Goal: Navigation & Orientation: Go to known website

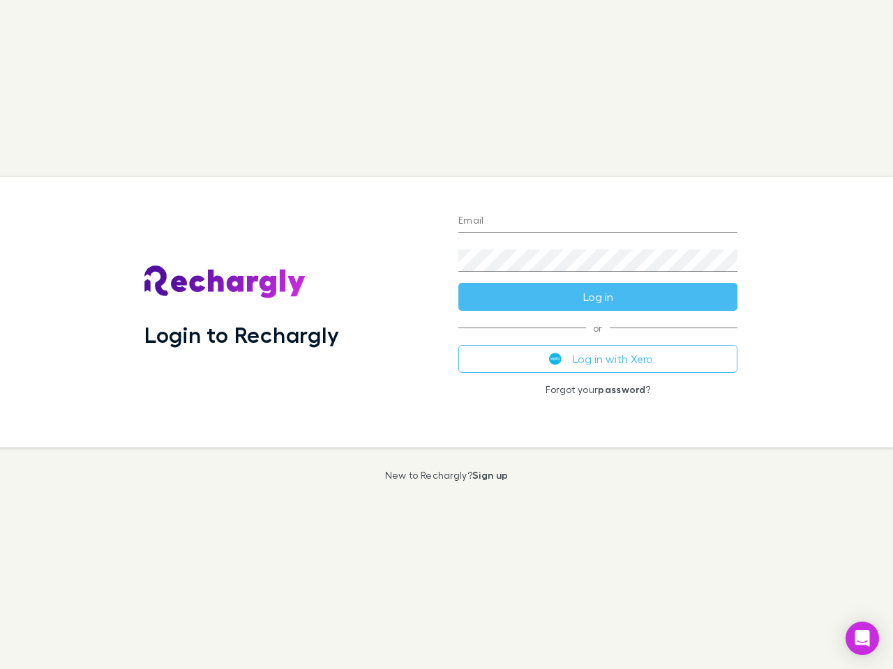
click at [446, 335] on div "Login to Rechargly" at bounding box center [290, 312] width 314 height 271
click at [598, 222] on input "Email" at bounding box center [597, 222] width 279 height 22
click at [598, 297] on button "Log in" at bounding box center [597, 297] width 279 height 28
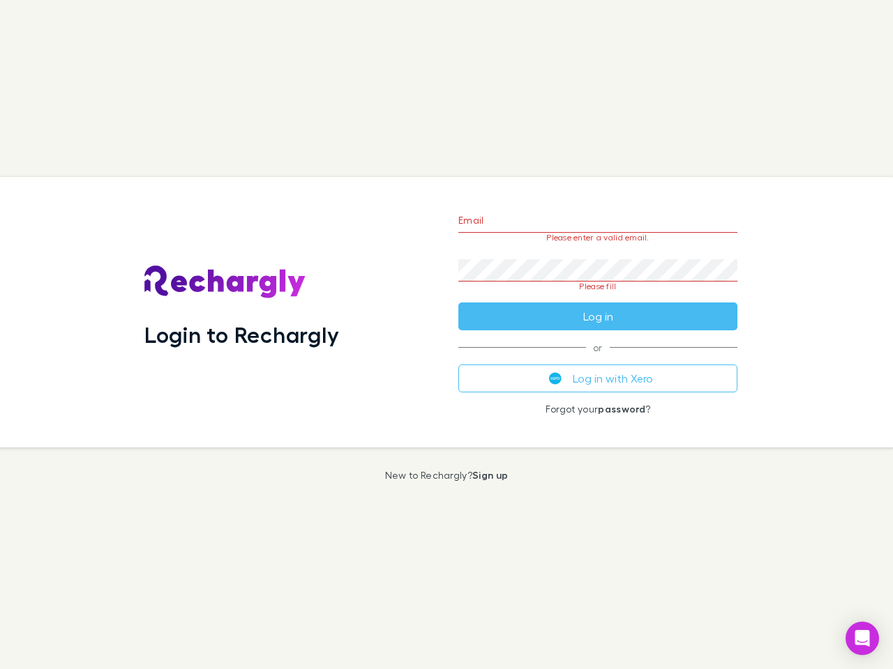
click at [598, 359] on div "Email Please enter a valid email. Password Please fill Log in or Log in with Xe…" at bounding box center [597, 312] width 301 height 271
click at [862, 639] on icon "Open Intercom Messenger" at bounding box center [862, 638] width 15 height 17
